Goal: Information Seeking & Learning: Check status

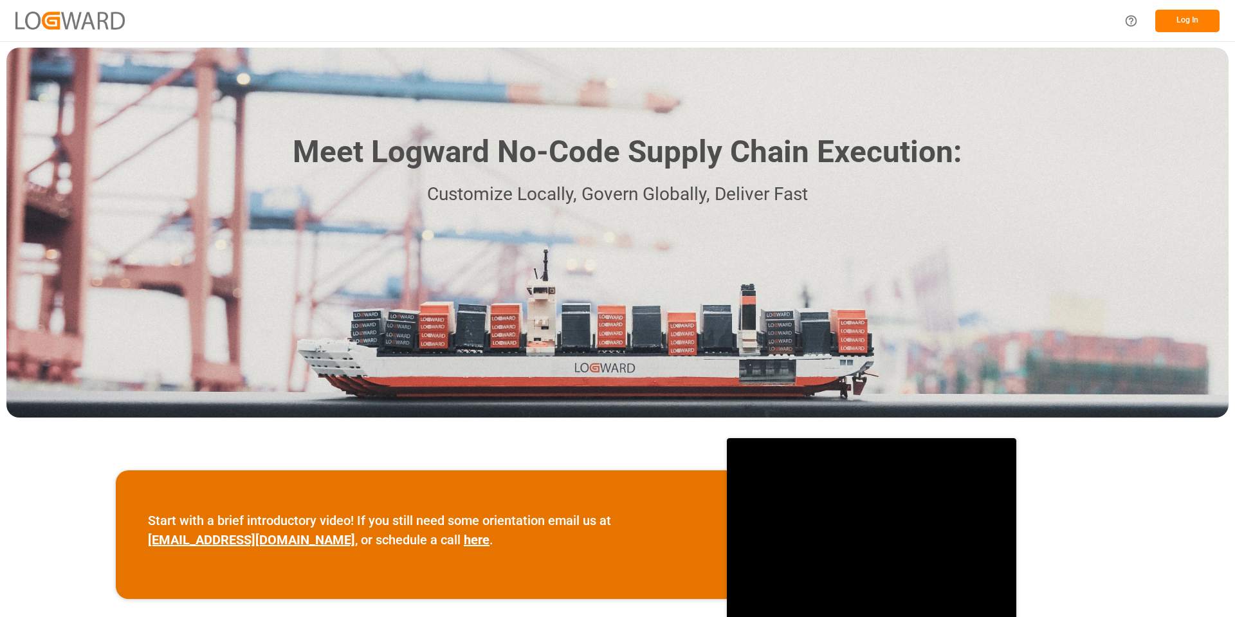
click at [1196, 20] on button "Log In" at bounding box center [1187, 21] width 64 height 23
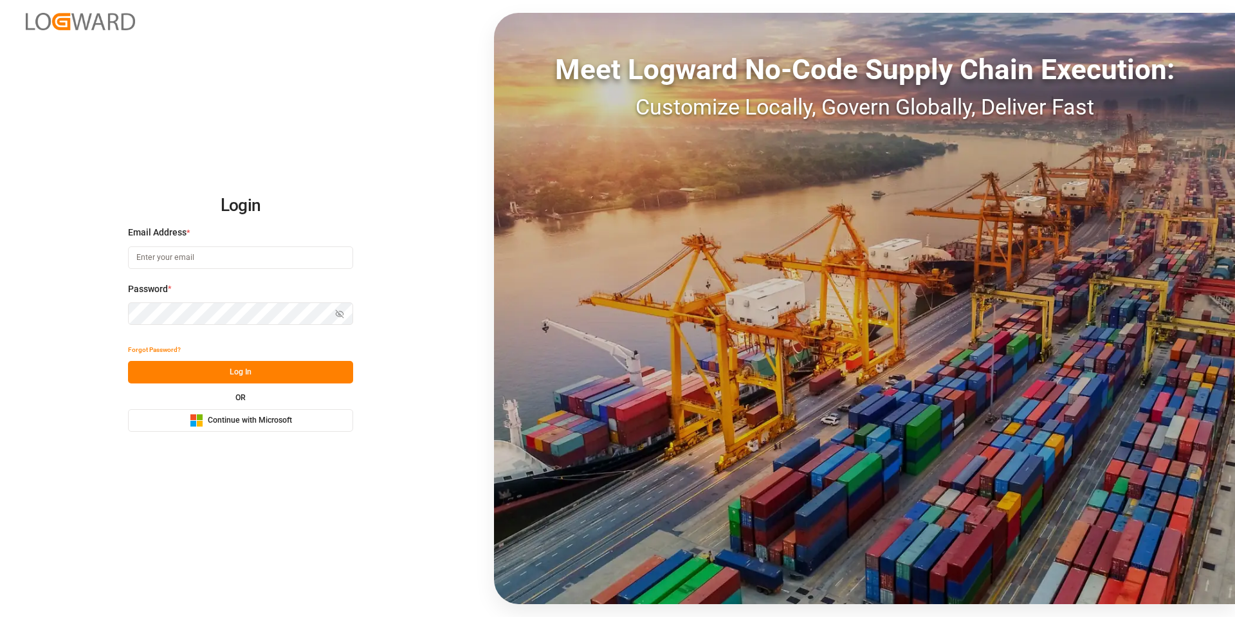
drag, startPoint x: 264, startPoint y: 423, endPoint x: 454, endPoint y: 401, distance: 191.7
click at [264, 423] on span "Continue with Microsoft" at bounding box center [250, 421] width 84 height 12
click at [280, 425] on span "Continue with Microsoft" at bounding box center [250, 421] width 84 height 12
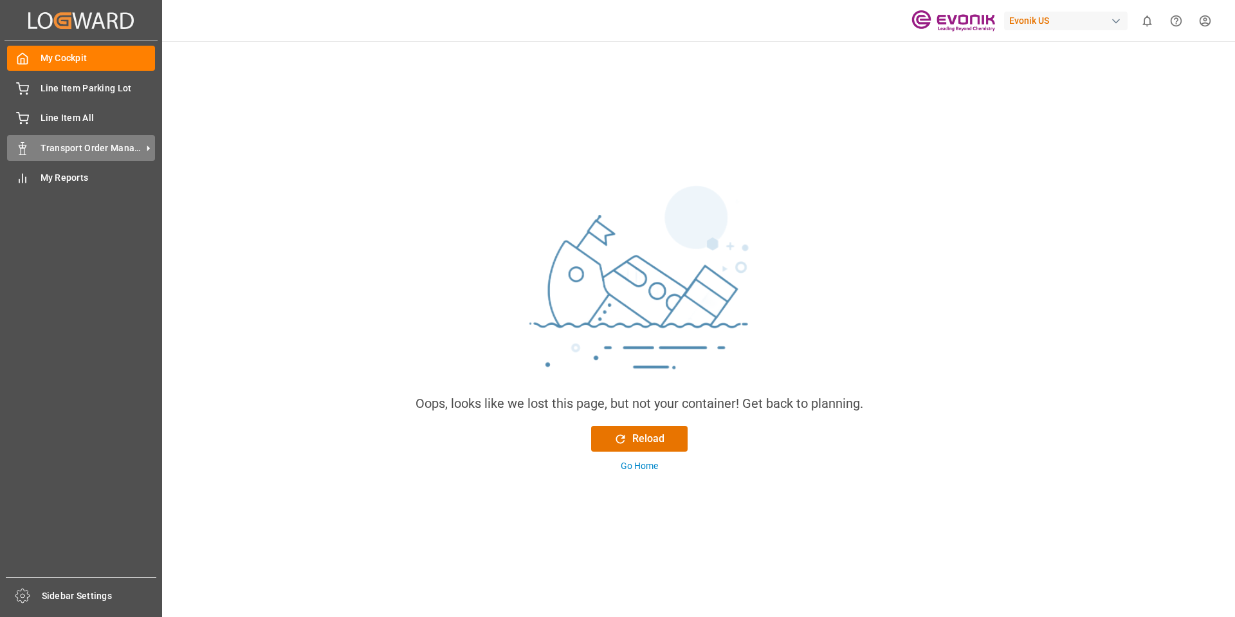
click at [42, 142] on span "Transport Order Management" at bounding box center [92, 149] width 102 height 14
click at [144, 145] on icon at bounding box center [149, 149] width 14 height 14
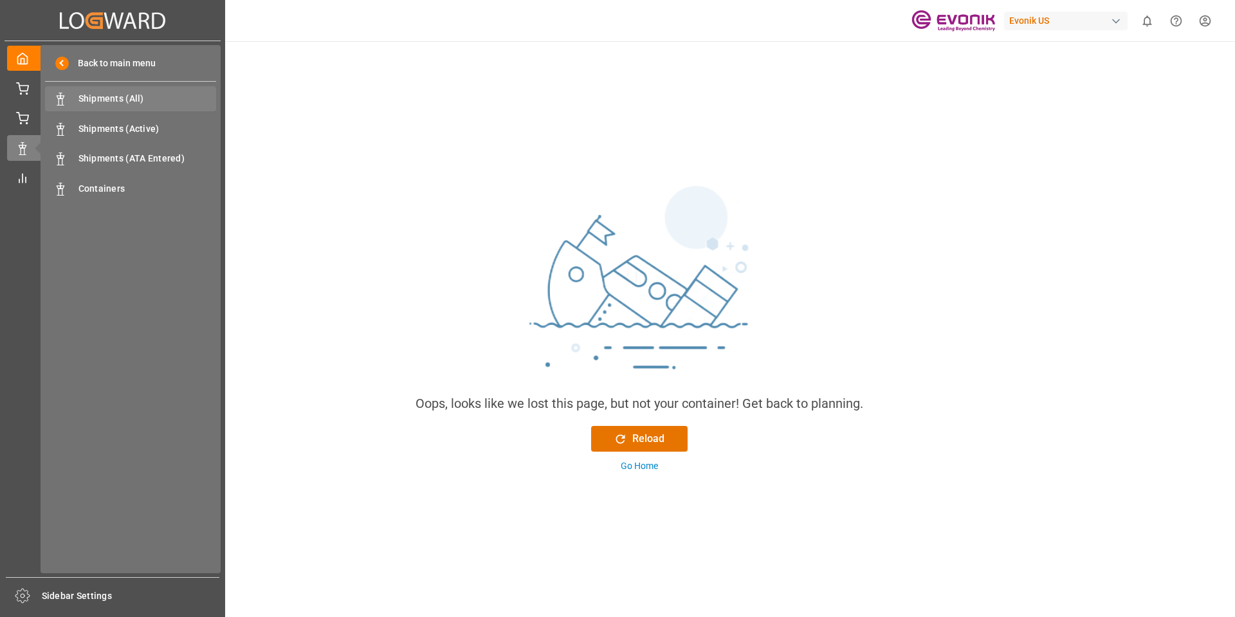
click at [149, 95] on span "Shipments (All)" at bounding box center [147, 99] width 138 height 14
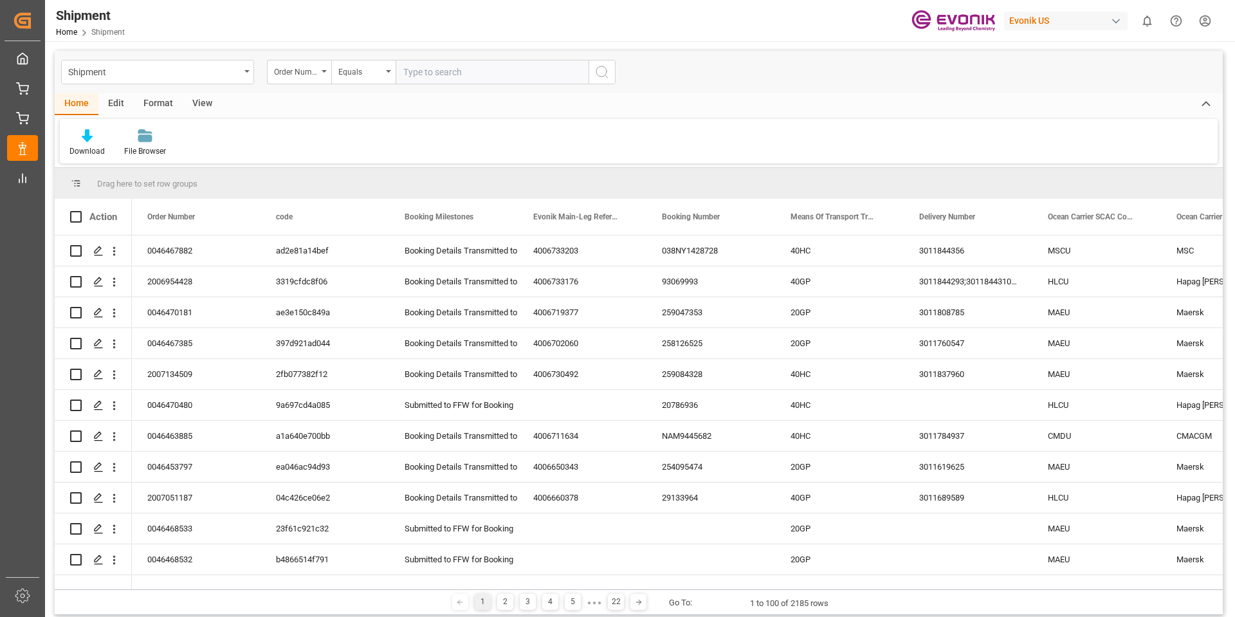
drag, startPoint x: 409, startPoint y: 69, endPoint x: 419, endPoint y: 71, distance: 9.7
click at [409, 69] on input "text" at bounding box center [492, 72] width 193 height 24
type input "0046464508"
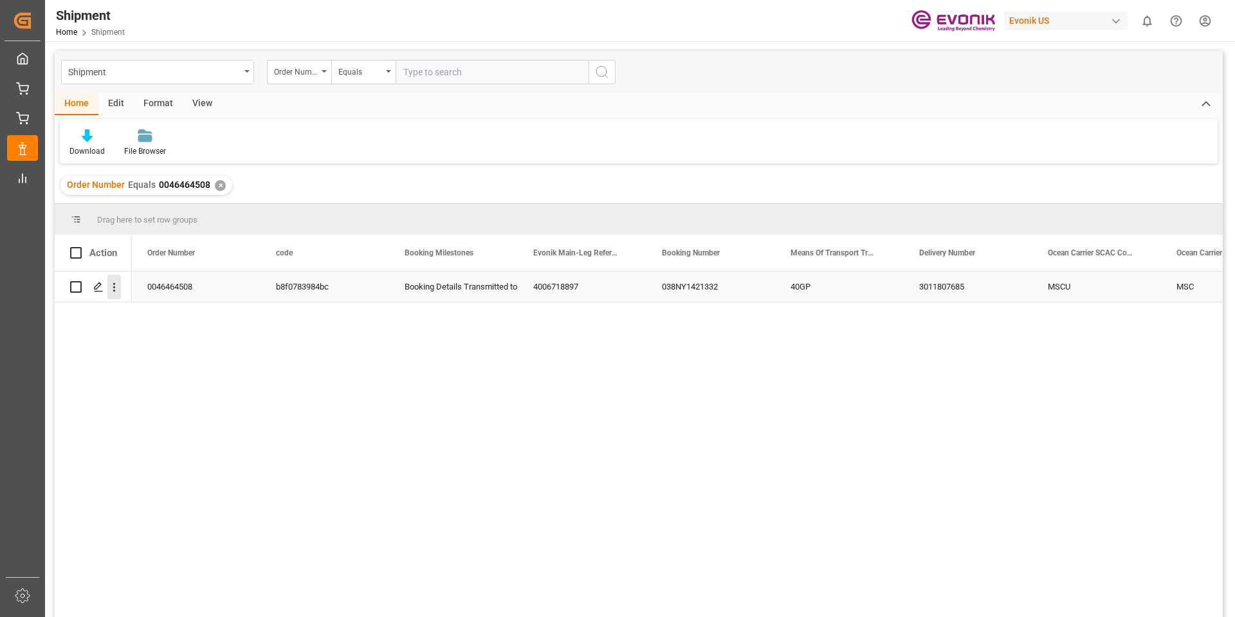
click at [113, 286] on icon "open menu" at bounding box center [114, 287] width 14 height 14
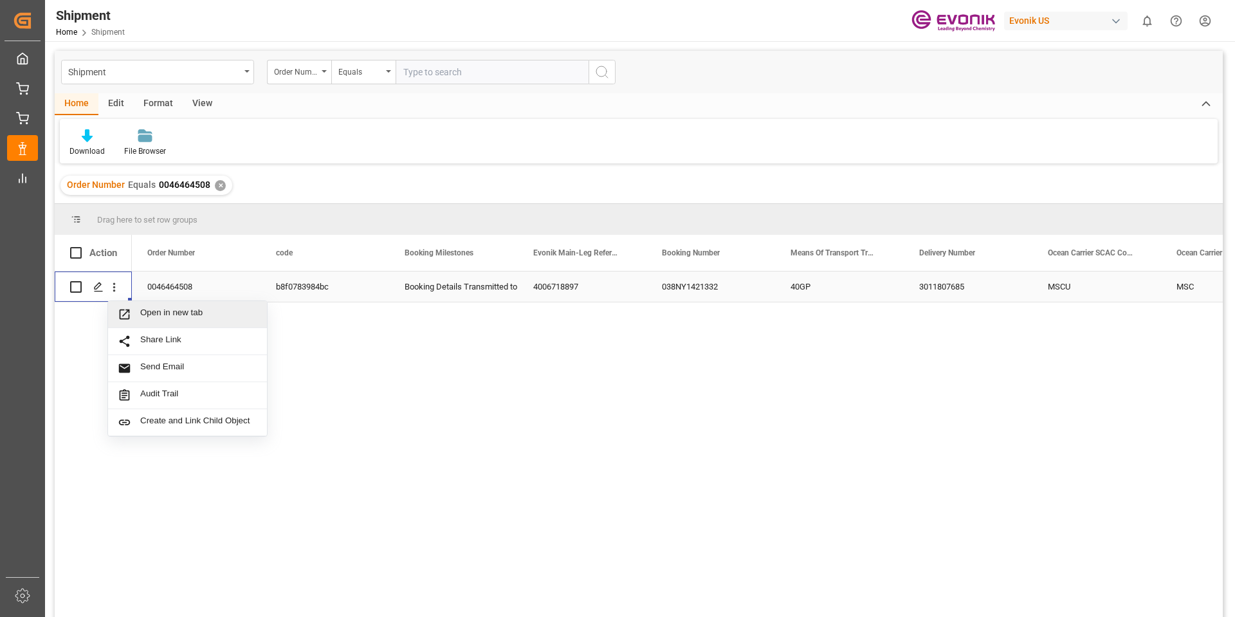
click at [163, 311] on span "Open in new tab" at bounding box center [198, 314] width 117 height 14
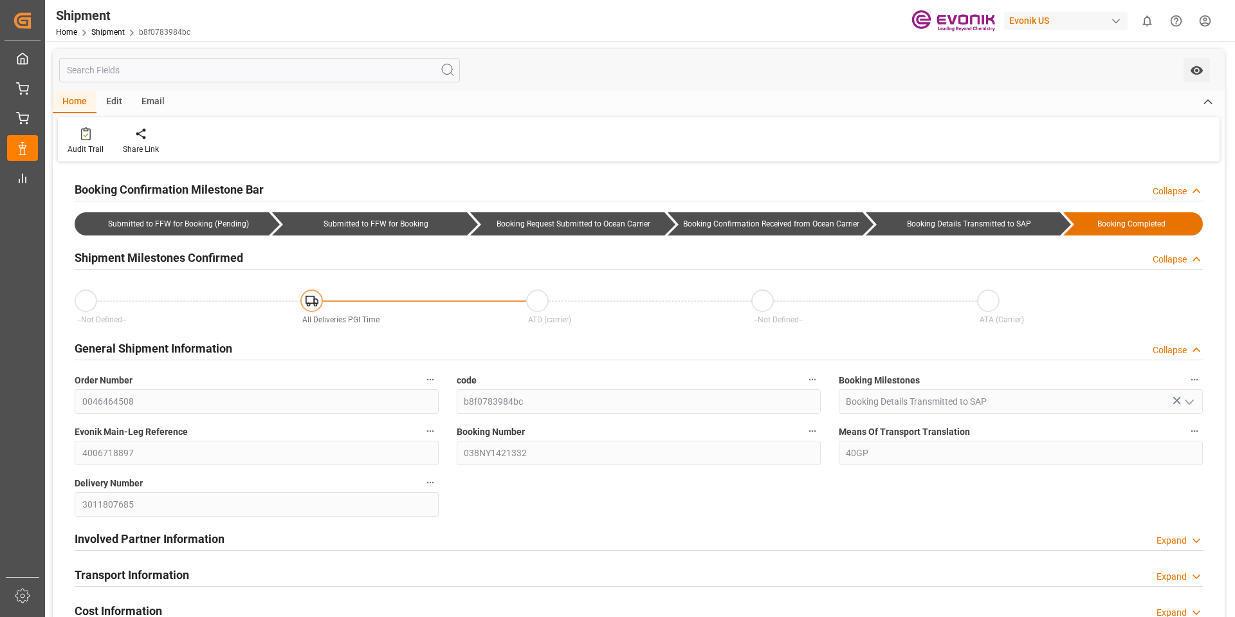
type input "MSC"
type input "Mediterranean Shipping Company"
type input "-15.42"
type input "09-09-2025 17:34"
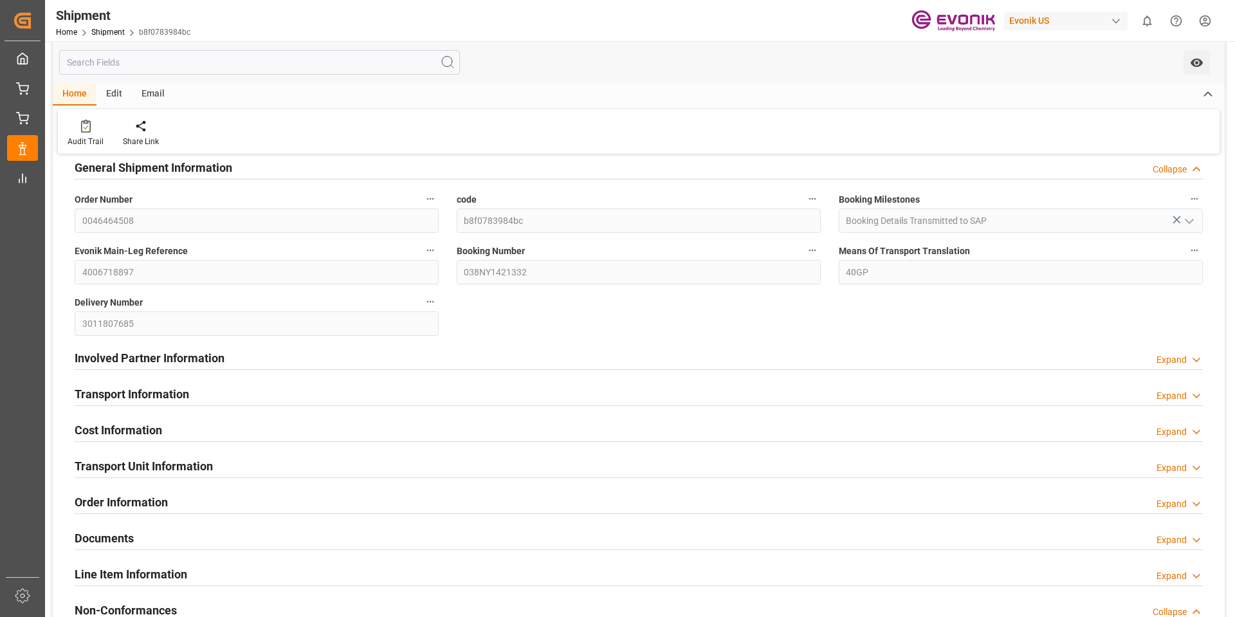
scroll to position [193, 0]
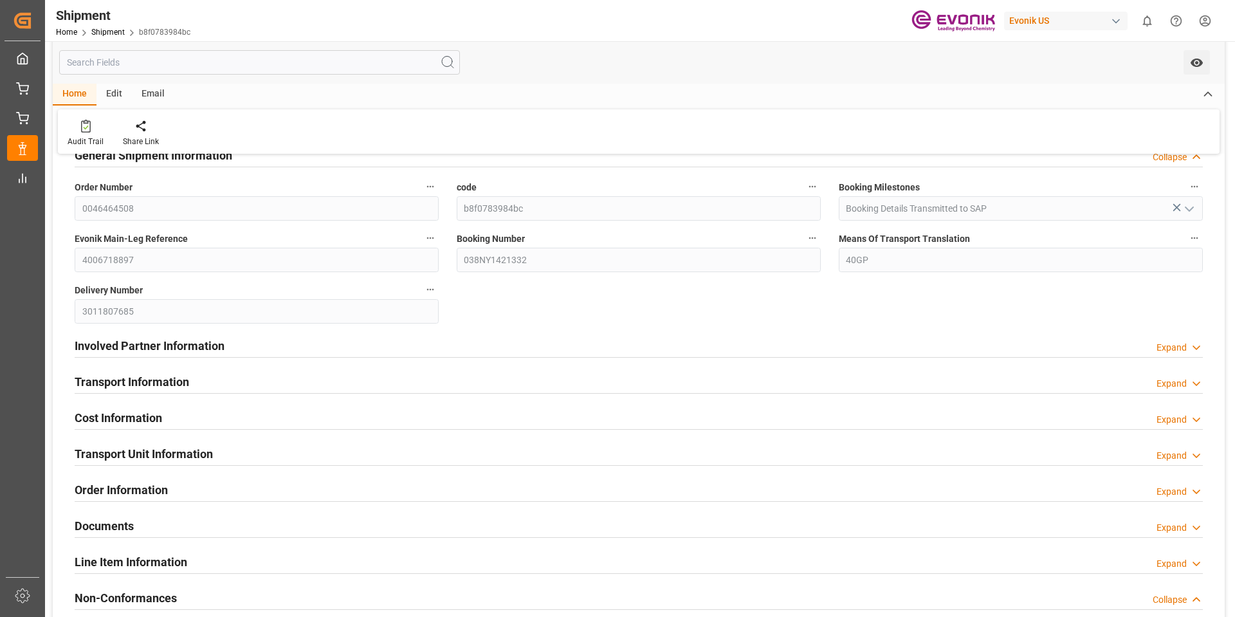
click at [1193, 380] on icon at bounding box center [1196, 384] width 13 height 14
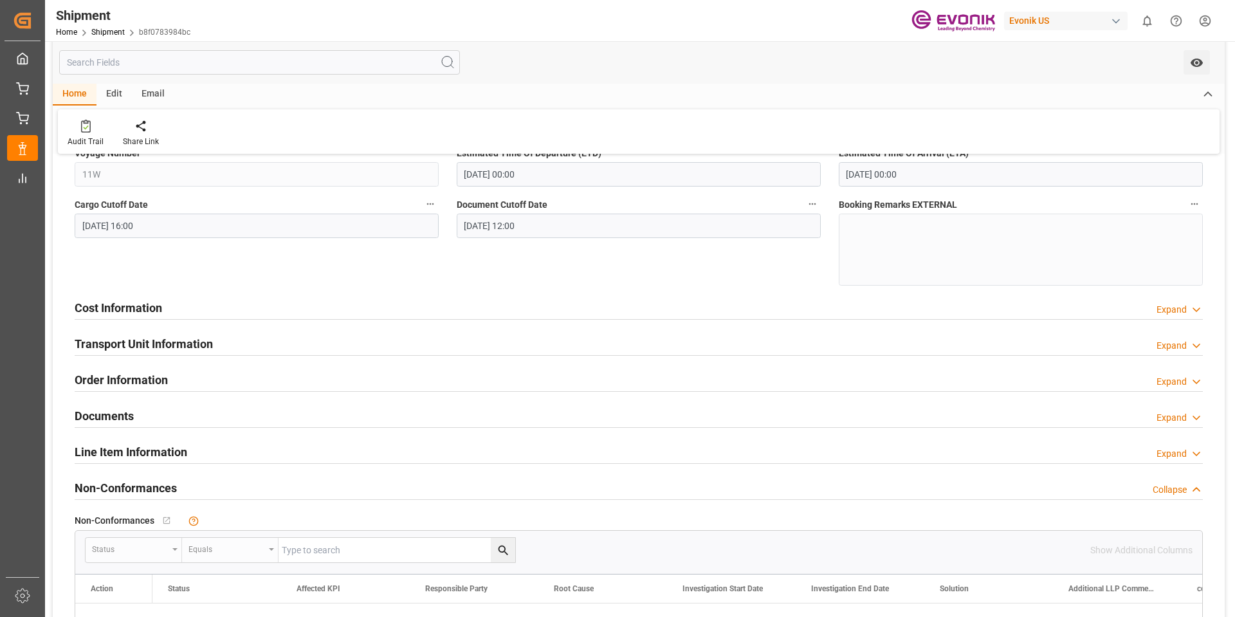
scroll to position [579, 0]
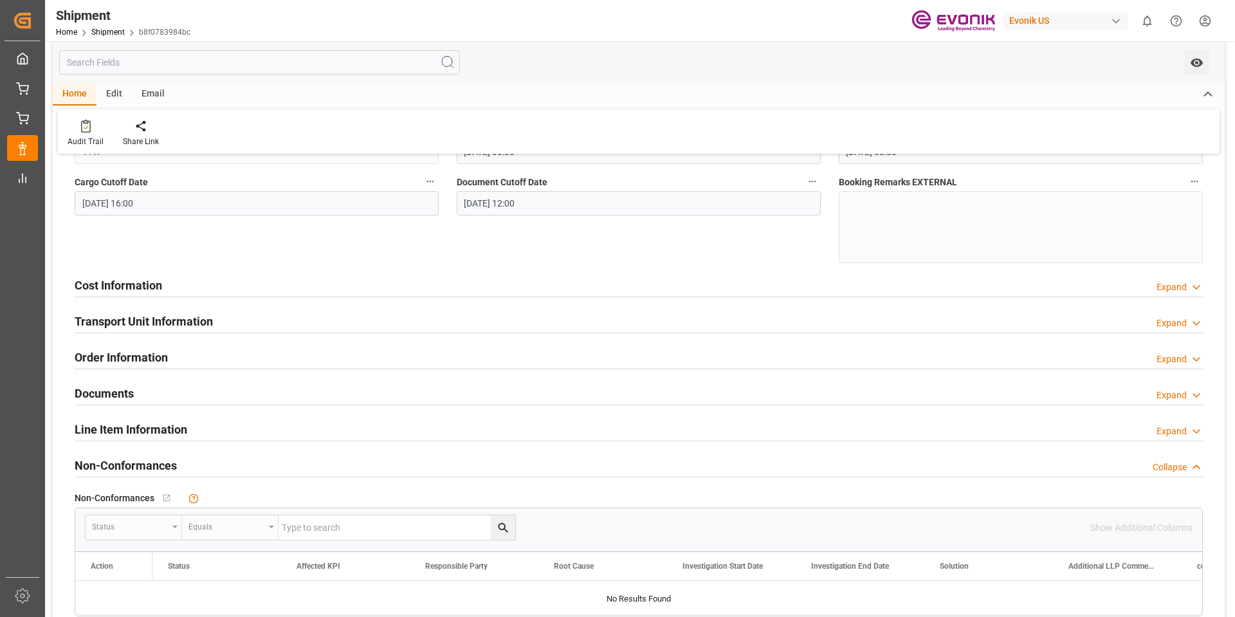
click at [1190, 322] on icon at bounding box center [1196, 323] width 13 height 14
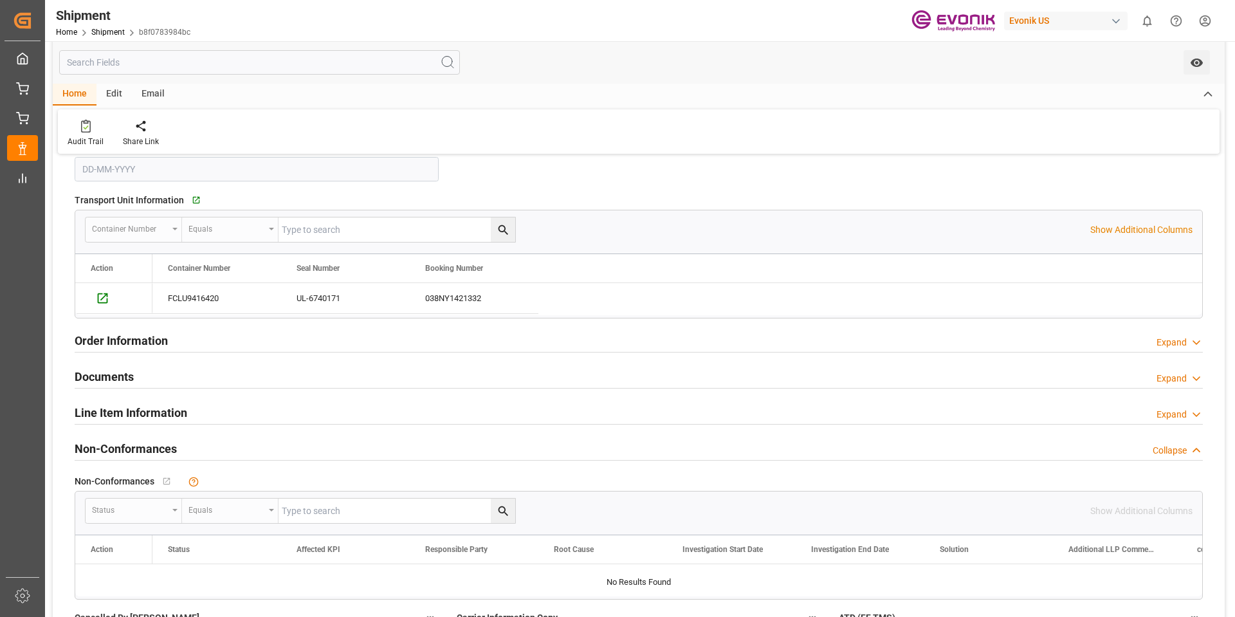
scroll to position [836, 0]
click at [1197, 341] on icon at bounding box center [1196, 342] width 13 height 14
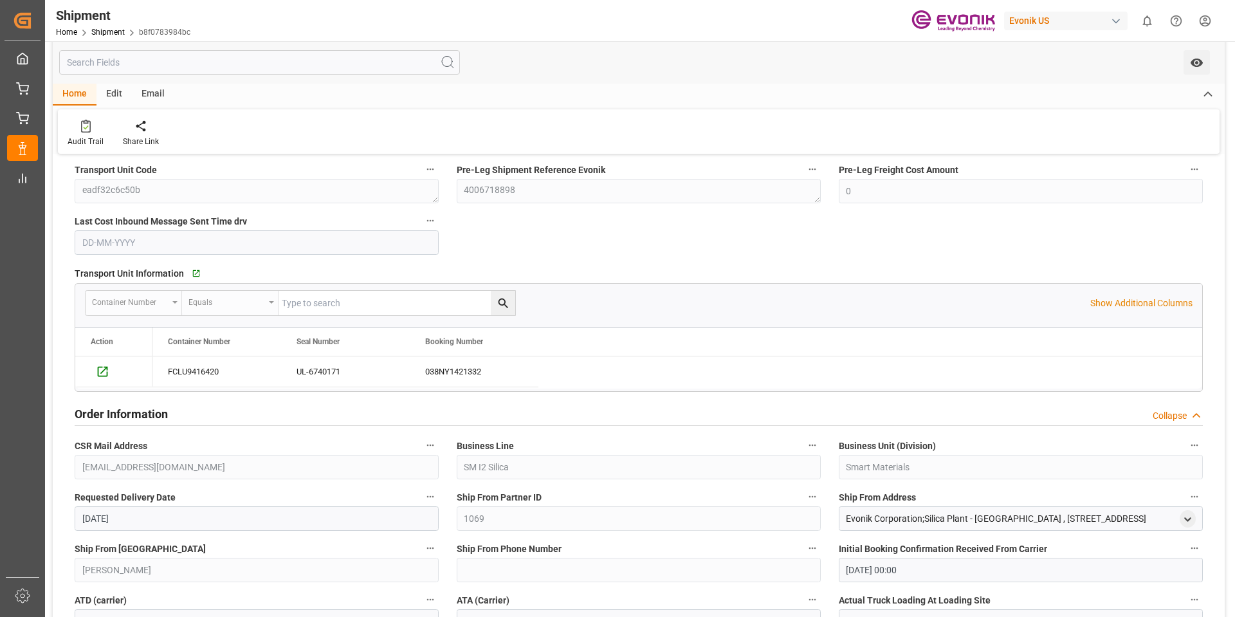
scroll to position [772, 0]
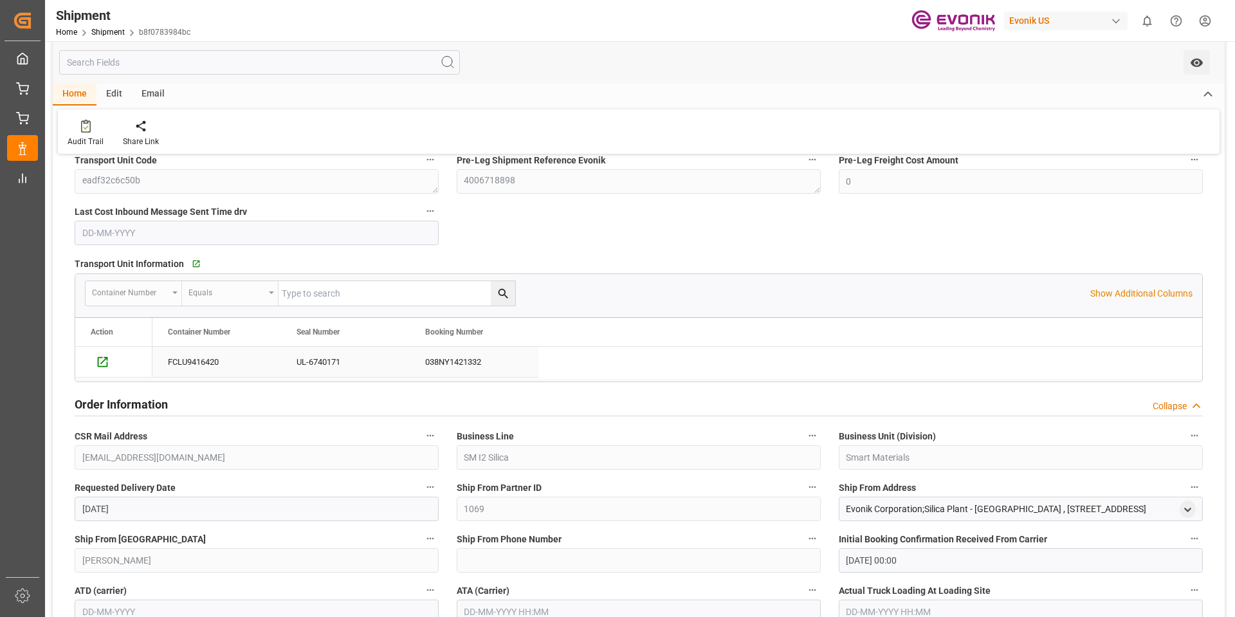
click at [428, 362] on div "038NY1421332" at bounding box center [474, 362] width 129 height 30
